Goal: Navigation & Orientation: Find specific page/section

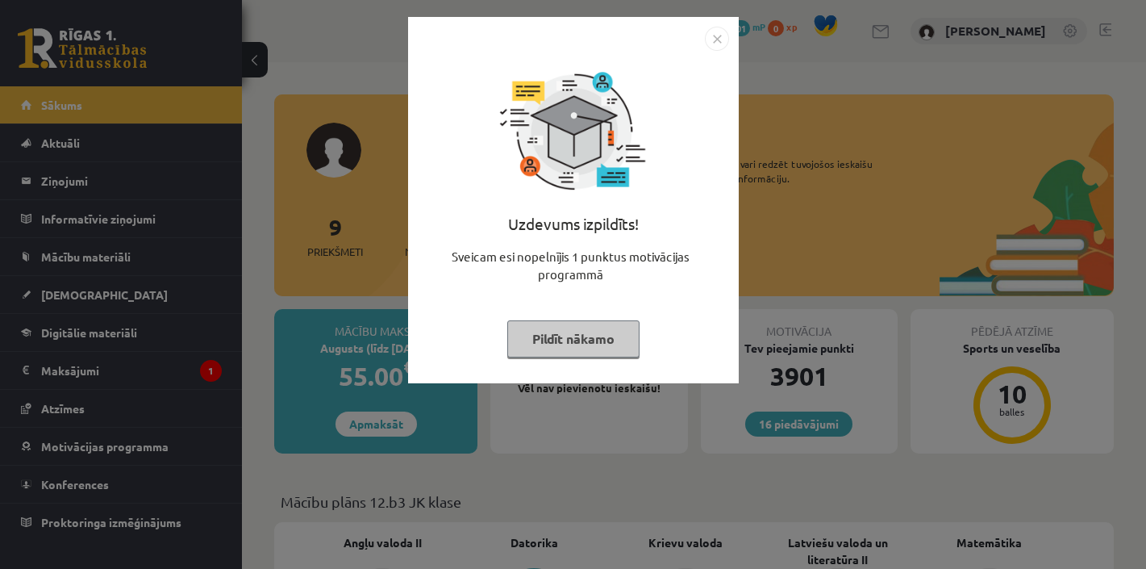
click at [569, 342] on button "Pildīt nākamo" at bounding box center [573, 338] width 132 height 37
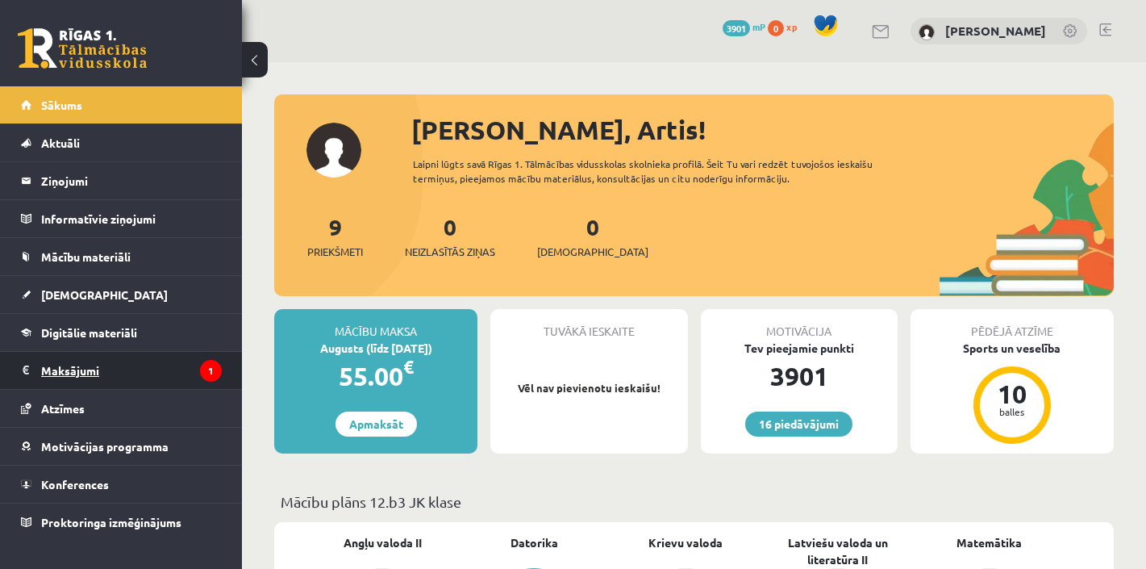
click at [92, 367] on legend "Maksājumi 1" at bounding box center [131, 370] width 181 height 37
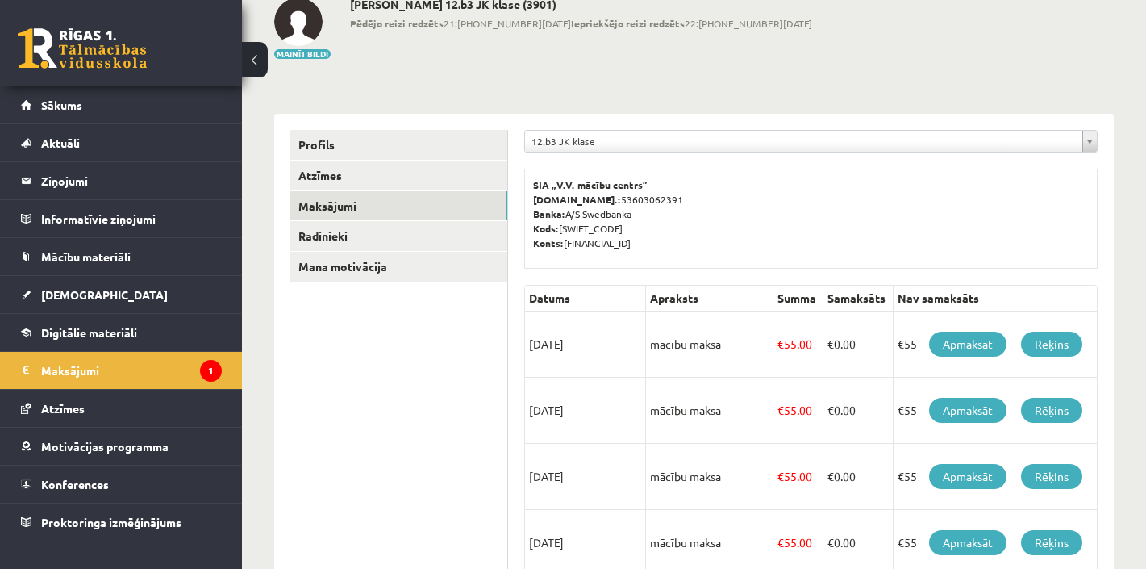
scroll to position [89, 0]
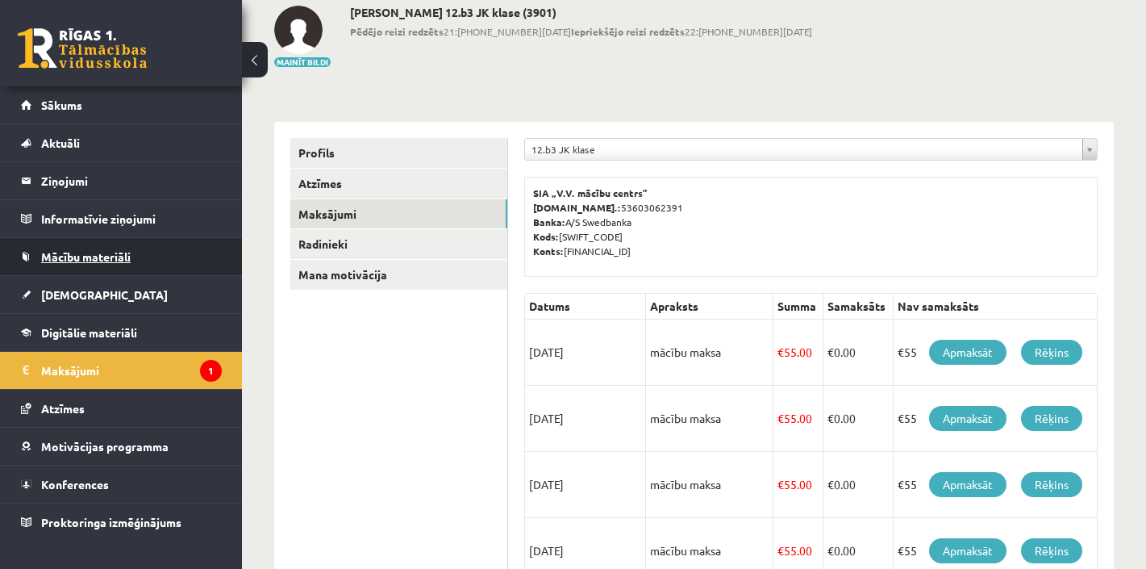
click at [101, 258] on span "Mācību materiāli" at bounding box center [86, 256] width 90 height 15
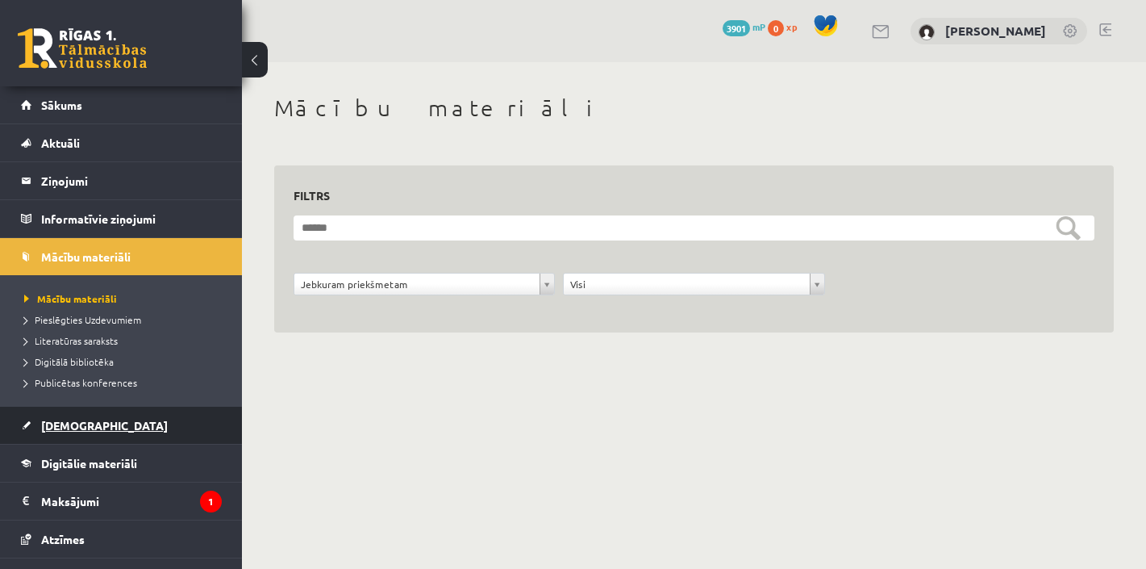
click at [57, 421] on span "[DEMOGRAPHIC_DATA]" at bounding box center [104, 425] width 127 height 15
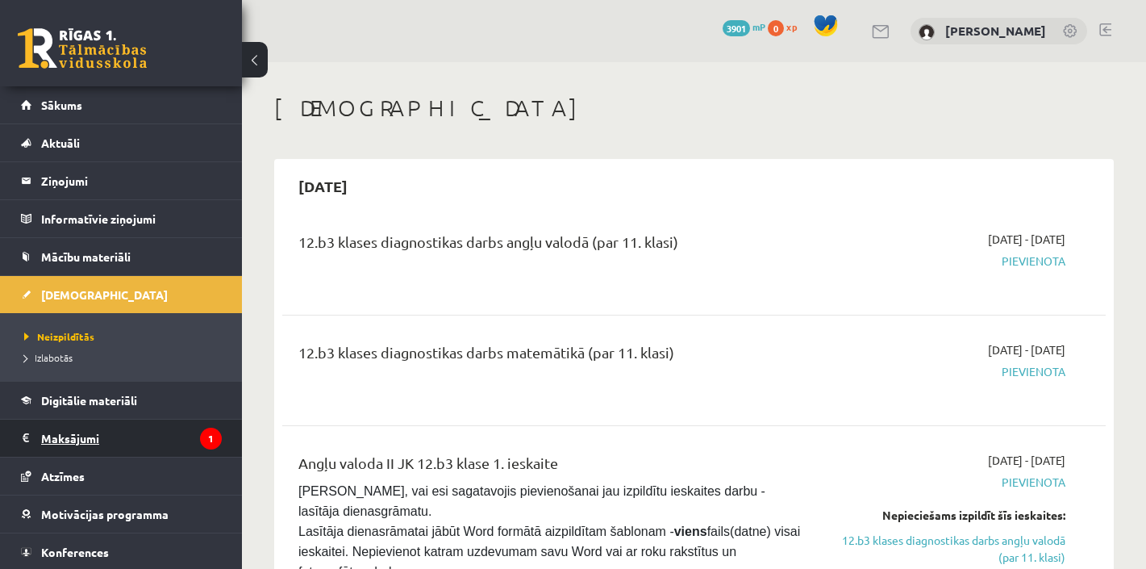
click at [86, 439] on legend "Maksājumi 1" at bounding box center [131, 437] width 181 height 37
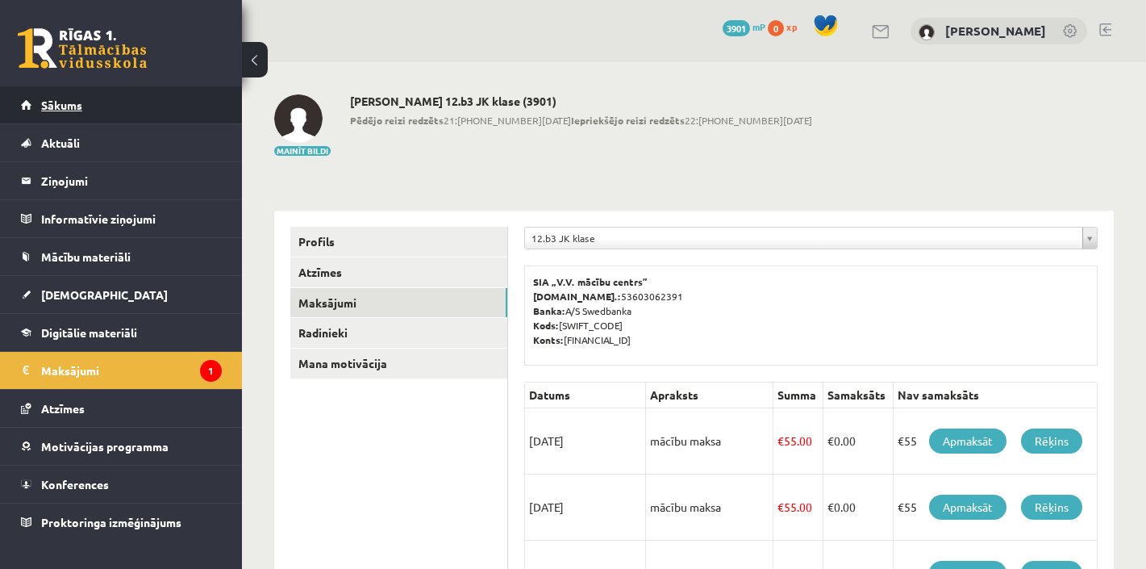
click at [69, 111] on link "Sākums" at bounding box center [121, 104] width 201 height 37
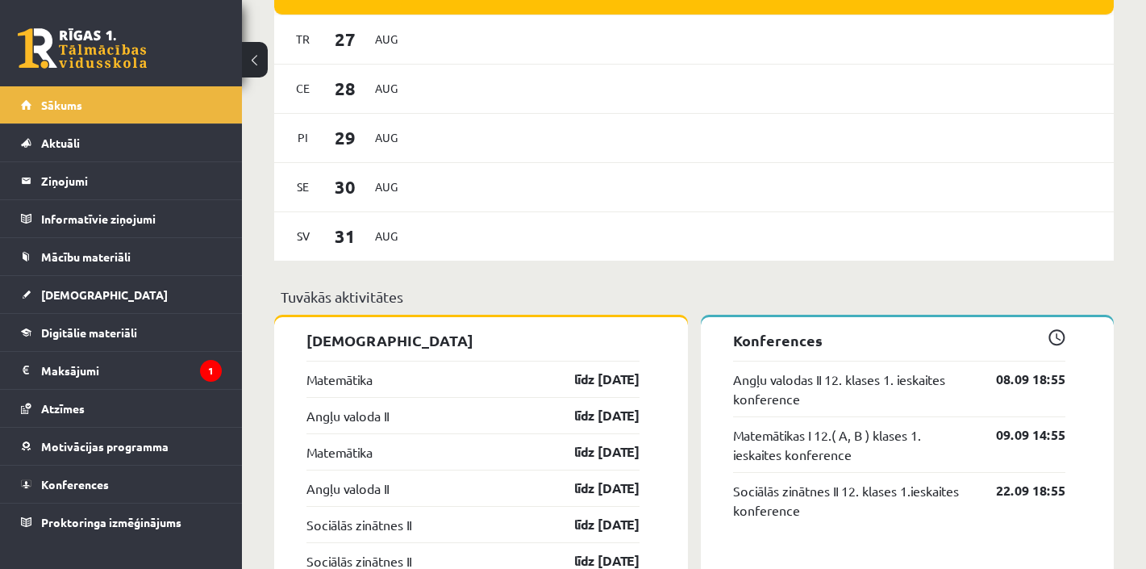
scroll to position [1103, 0]
